Goal: Subscribe to service/newsletter

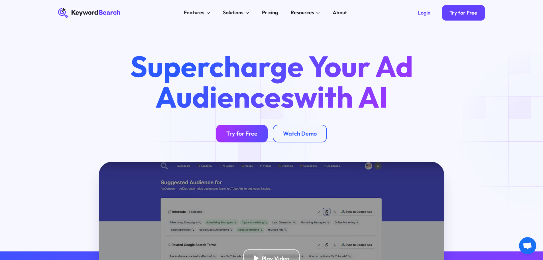
click at [238, 136] on div "Try for Free" at bounding box center [242, 133] width 31 height 7
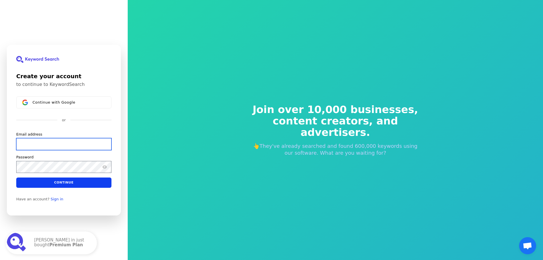
click at [69, 140] on input "Email address" at bounding box center [63, 144] width 95 height 12
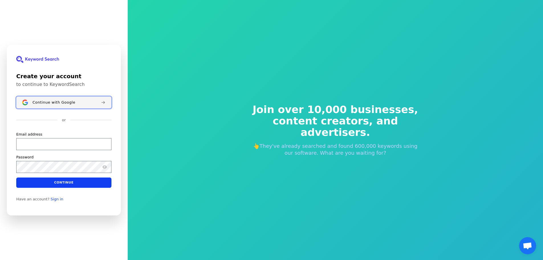
click at [74, 100] on button "Continue with Google" at bounding box center [63, 102] width 95 height 12
